Goal: Information Seeking & Learning: Understand process/instructions

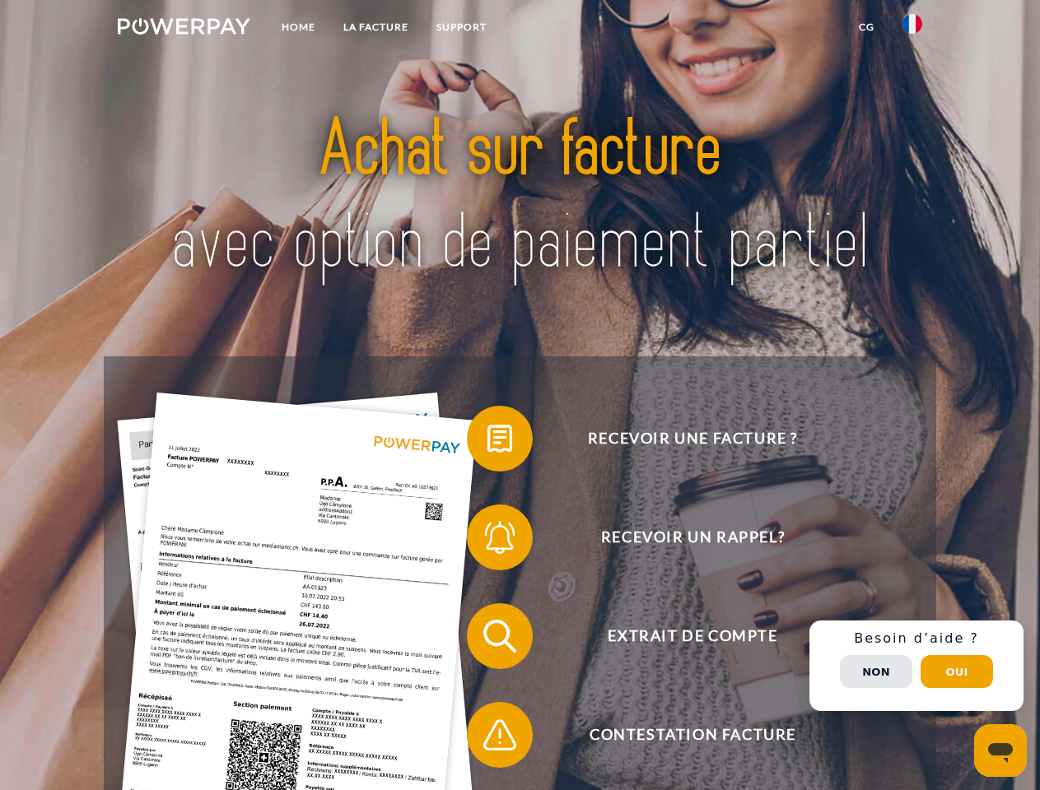
click at [184, 29] on img at bounding box center [184, 26] width 133 height 16
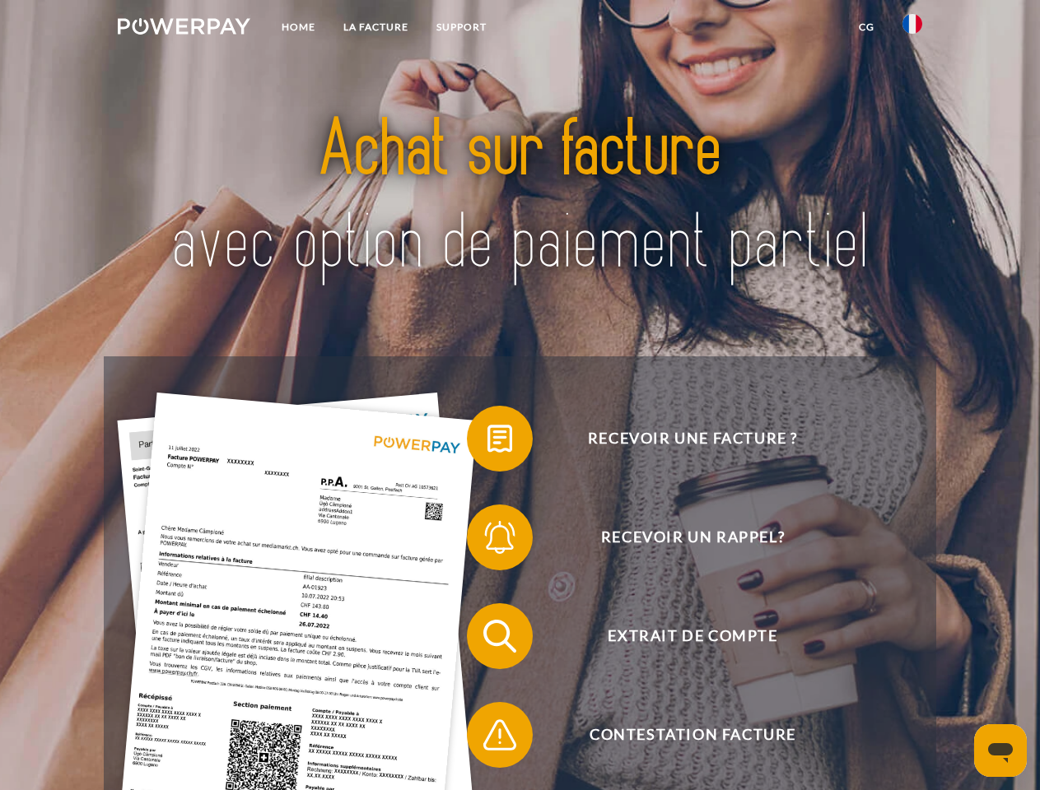
click at [912, 29] on img at bounding box center [912, 24] width 20 height 20
click at [866, 27] on link "CG" at bounding box center [867, 27] width 44 height 30
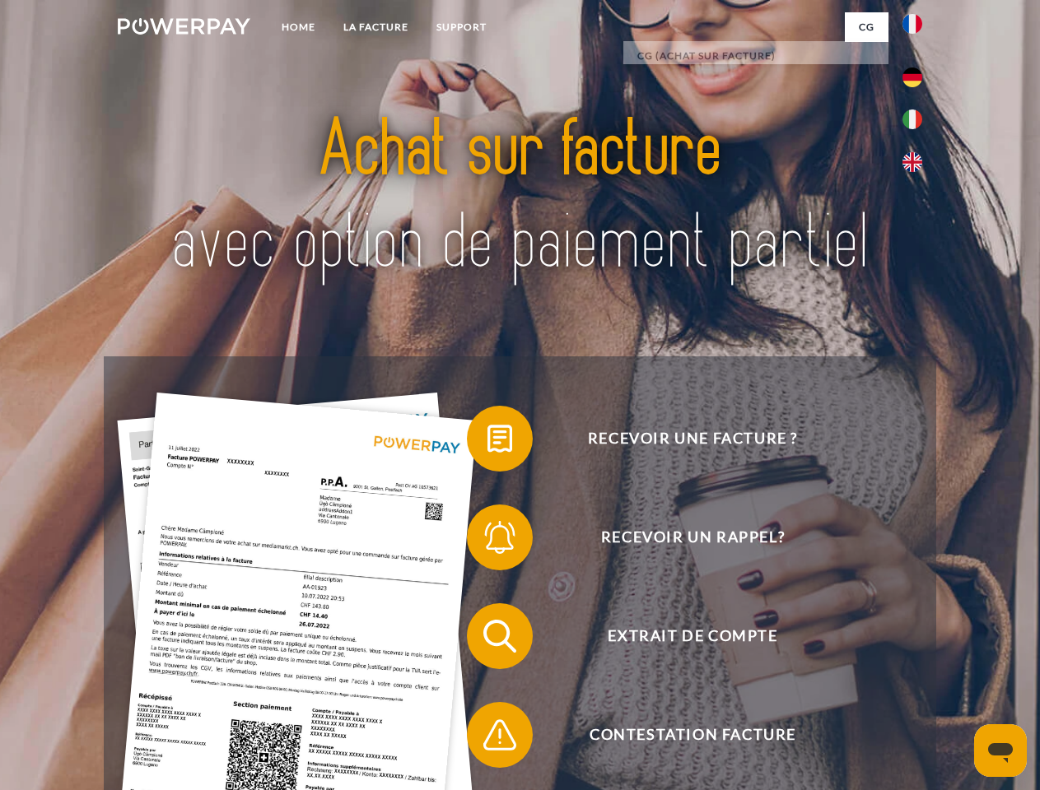
click at [487, 442] on span at bounding box center [475, 439] width 82 height 82
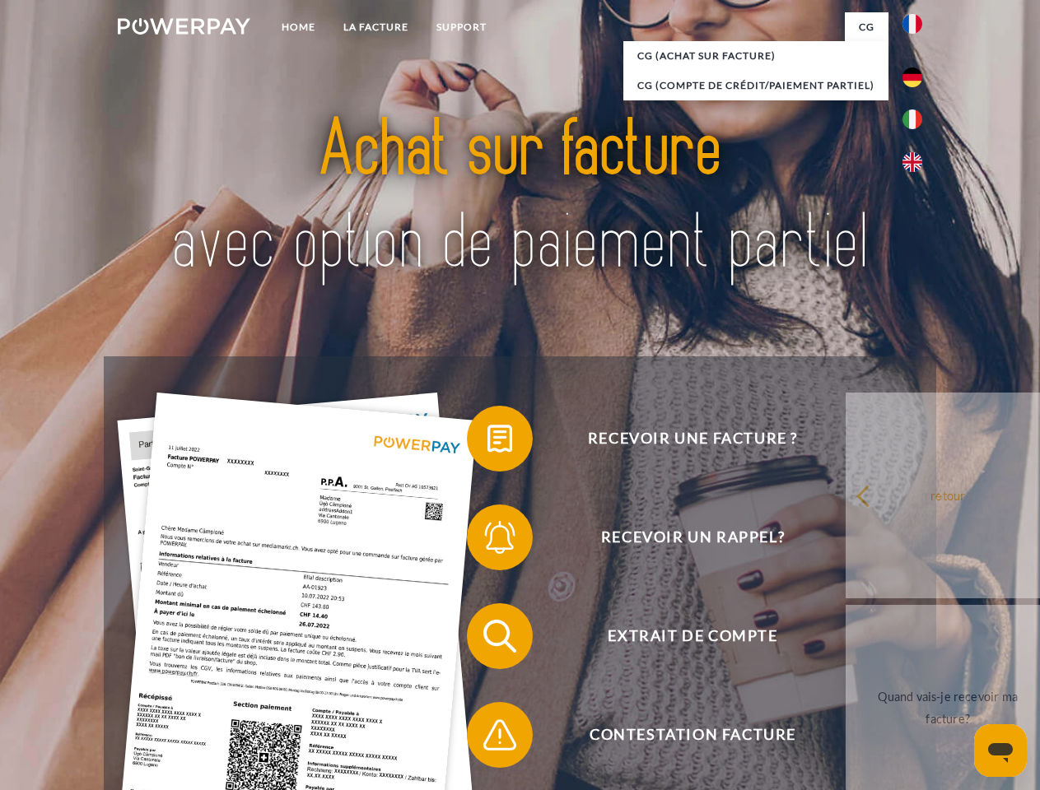
click at [487, 541] on div "Recevoir une facture ? Recevoir un rappel? Extrait de compte retour" at bounding box center [519, 685] width 831 height 659
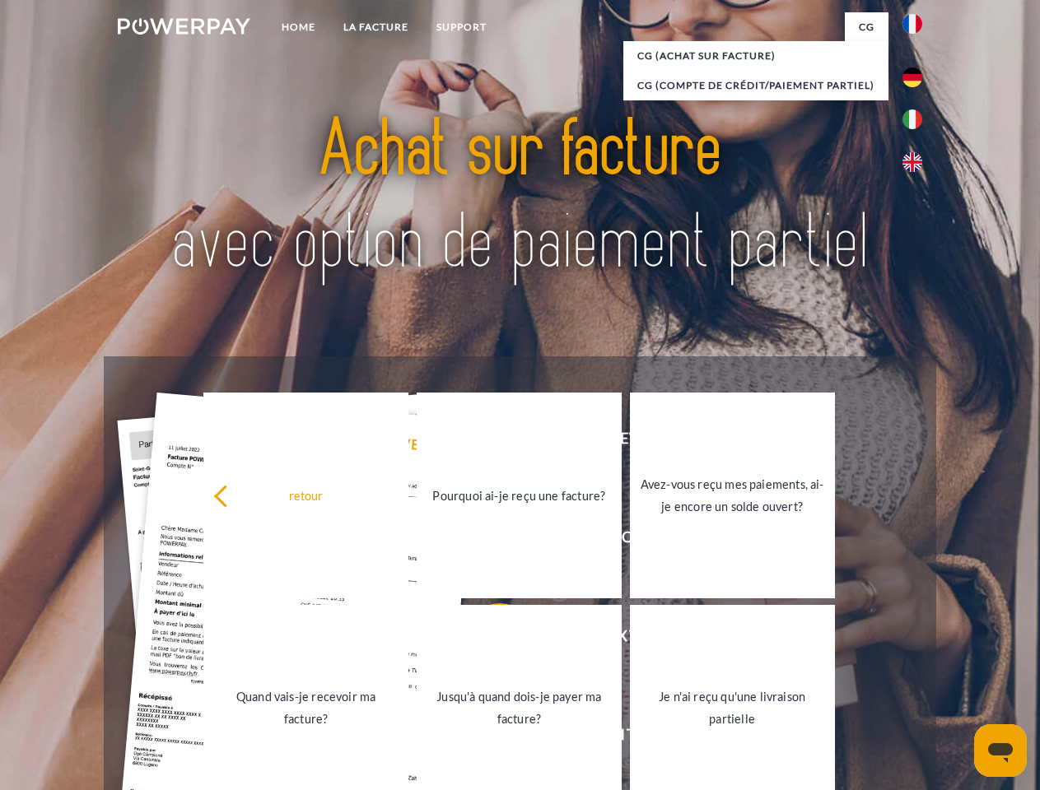
click at [487, 640] on link "Jusqu'à quand dois-je payer ma facture?" at bounding box center [519, 708] width 205 height 206
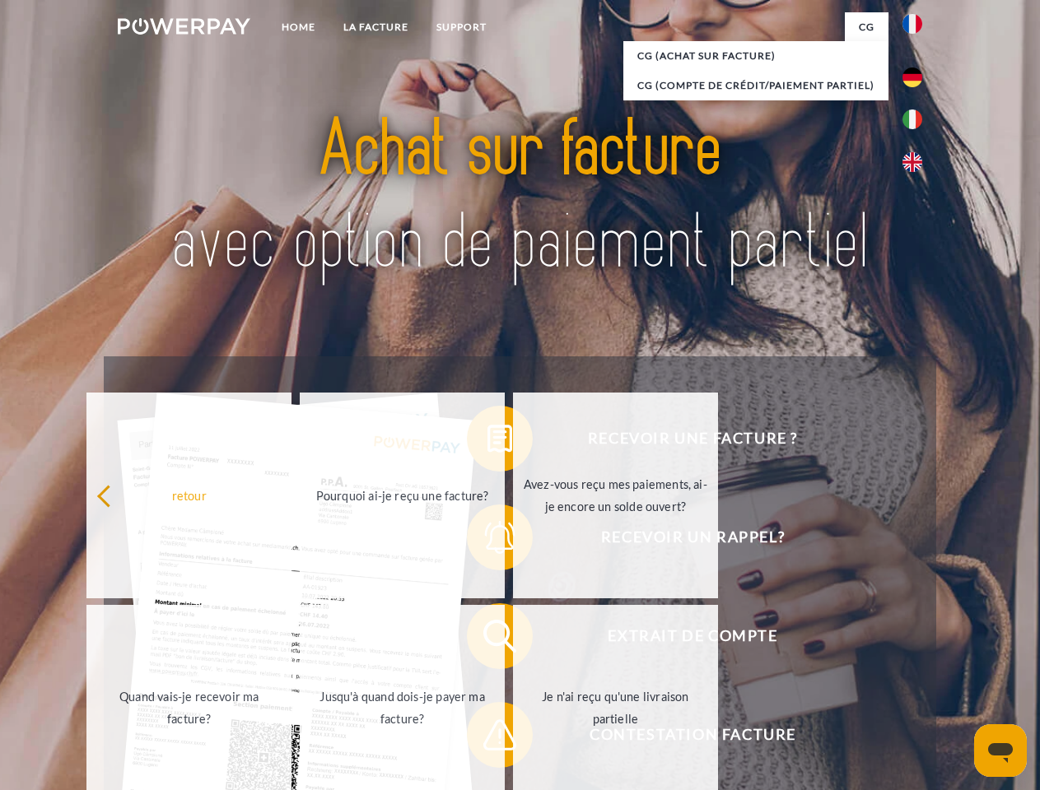
click at [513, 738] on link "Je n'ai reçu qu'une livraison partielle" at bounding box center [615, 708] width 205 height 206
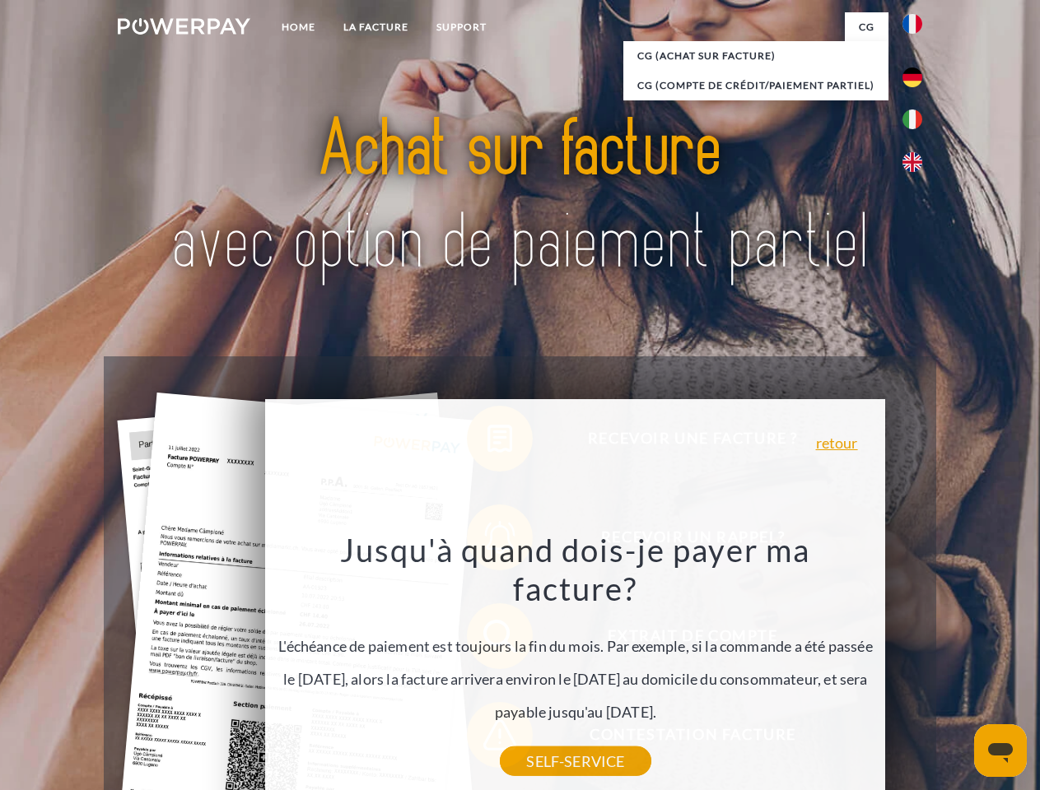
click at [916, 666] on div "Recevoir une facture ? Recevoir un rappel? Extrait de compte retour" at bounding box center [519, 685] width 831 height 659
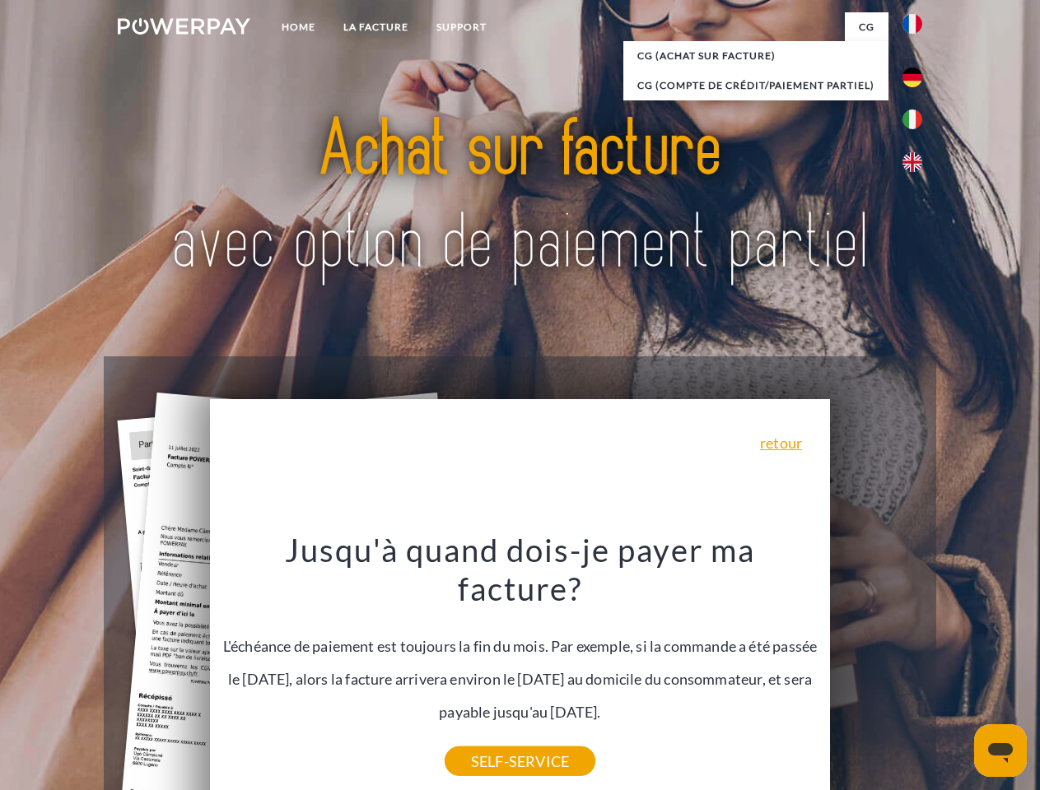
click at [876, 669] on span "Extrait de compte" at bounding box center [692, 636] width 403 height 66
click at [957, 672] on header "Home LA FACTURE Support" at bounding box center [520, 568] width 1040 height 1137
